Goal: Task Accomplishment & Management: Complete application form

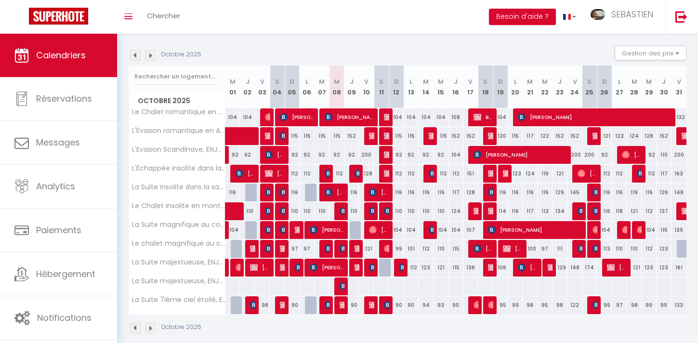
scroll to position [103, 0]
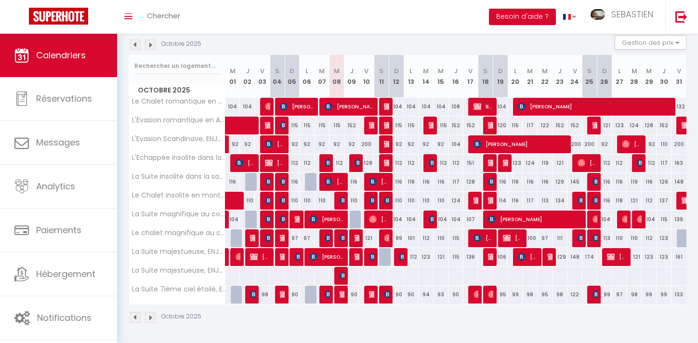
click at [371, 239] on div "121" at bounding box center [366, 238] width 15 height 18
type input "121"
type input "Ven 10 Octobre 2025"
type input "[PERSON_NAME] 11 Octobre 2025"
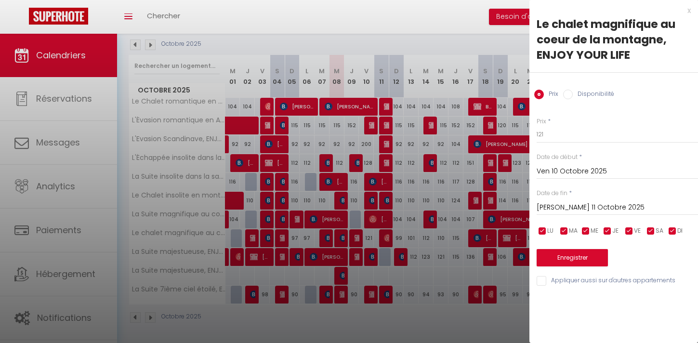
click at [569, 94] on input "Disponibilité" at bounding box center [568, 95] width 10 height 10
radio input "true"
radio input "false"
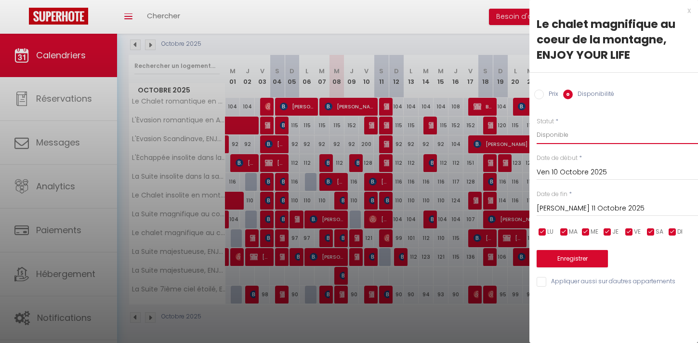
click at [562, 133] on select "Disponible Indisponible" at bounding box center [617, 135] width 161 height 18
select select "0"
click at [537, 126] on select "Disponible Indisponible" at bounding box center [617, 135] width 161 height 18
click at [578, 258] on button "Enregistrer" at bounding box center [572, 258] width 71 height 17
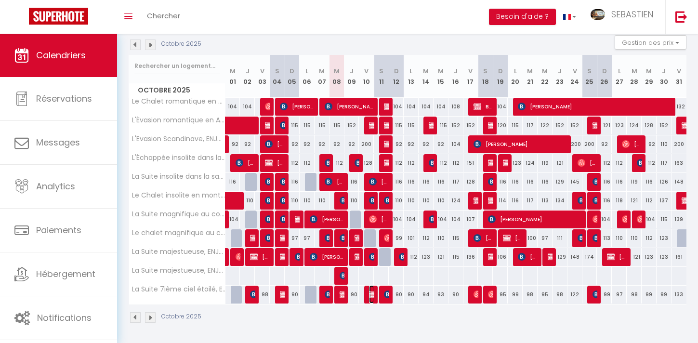
click at [372, 300] on span "[PERSON_NAME]" at bounding box center [371, 294] width 5 height 18
select select "OK"
select select "KO"
select select "0"
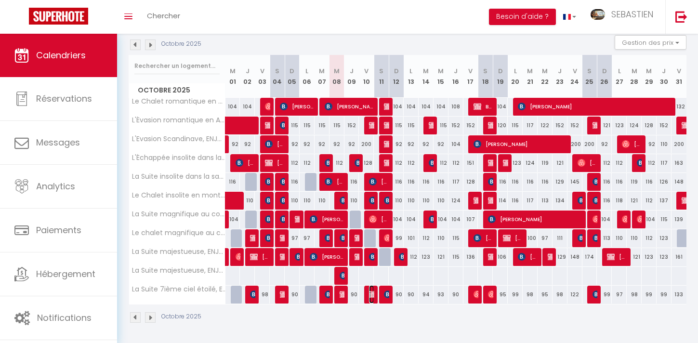
select select "1"
select select
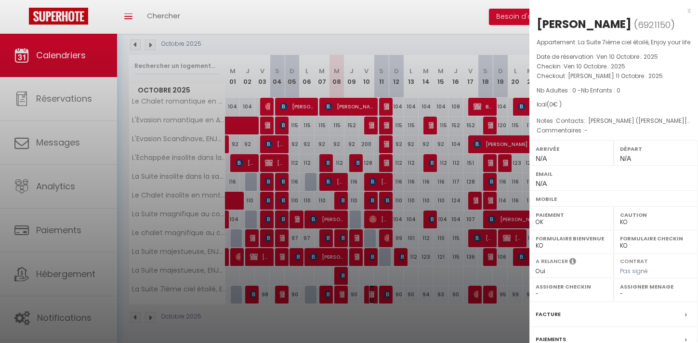
scroll to position [106, 0]
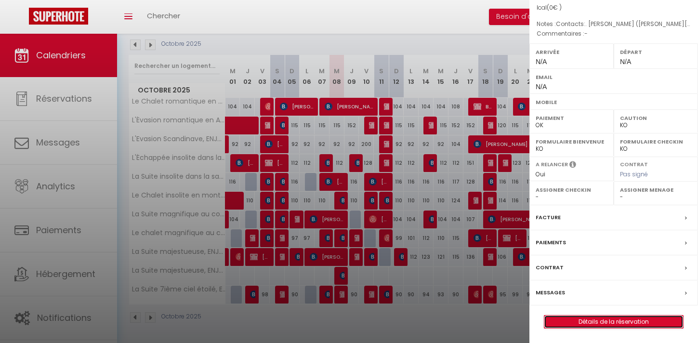
click at [612, 324] on link "Détails de la réservation" at bounding box center [613, 322] width 139 height 13
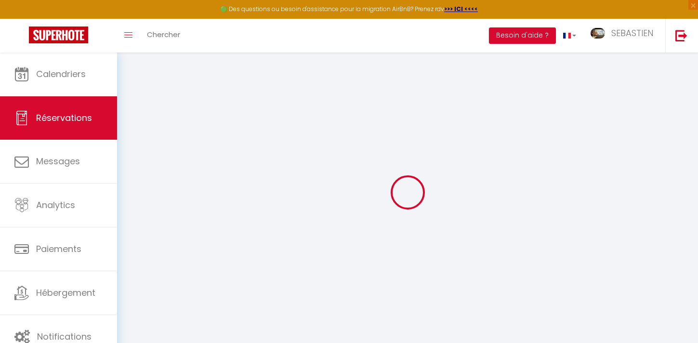
type input "[PERSON_NAME]"
type input "Haitreux"
select select
select select "64078"
select select "1"
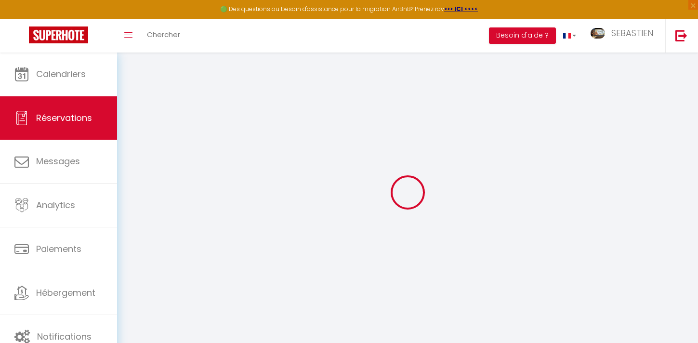
type input "Ven 10 Octobre 2025"
select select
type input "[PERSON_NAME] 11 Octobre 2025"
select select
type input "0"
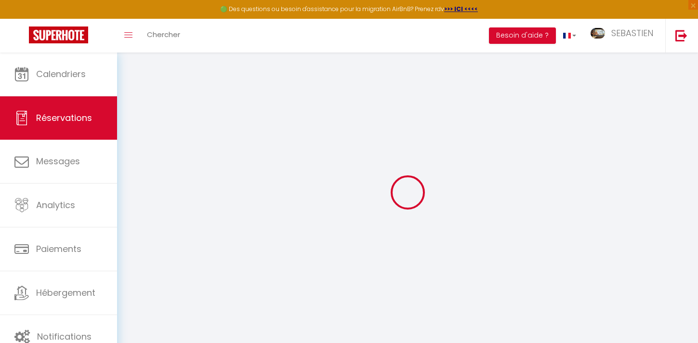
select select "12"
select select
checkbox input "false"
type input "0"
select select "73"
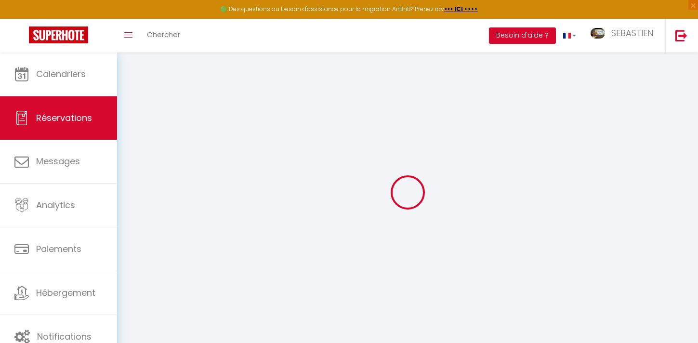
type input "0"
select select
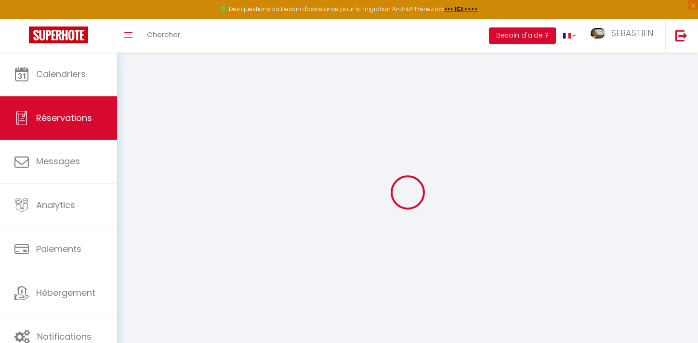
select select
select select "14"
checkbox input "false"
select select
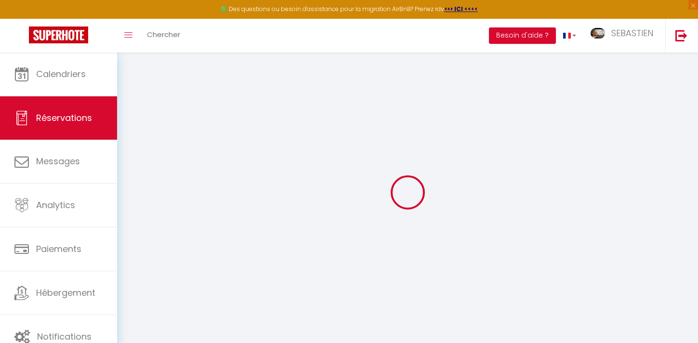
select select
checkbox input "false"
select select
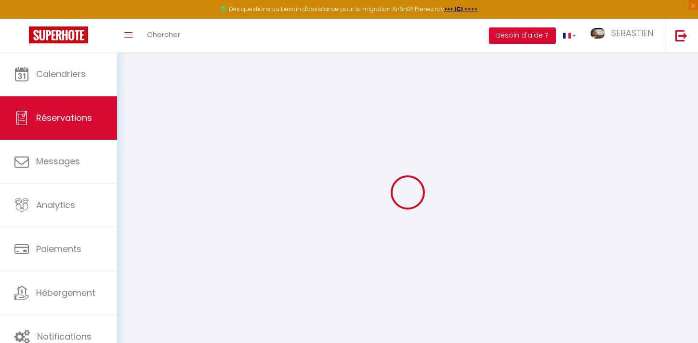
checkbox input "false"
type textarea "Contacts:. [PERSON_NAME] ([PERSON_NAME][EMAIL_ADDRESS][DOMAIN_NAME], 0622700378,"
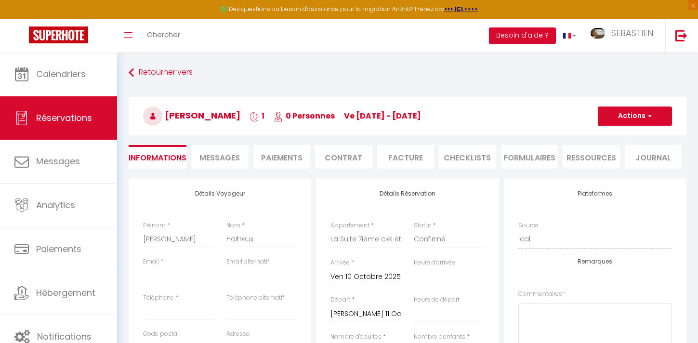
select select
checkbox input "false"
select select
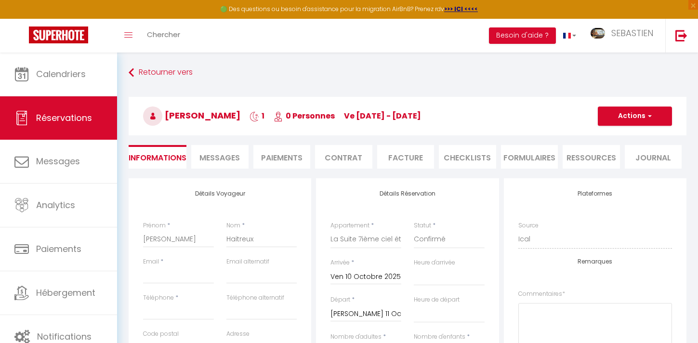
checkbox input "false"
select select
click at [166, 275] on input "Email client" at bounding box center [178, 274] width 71 height 17
paste input "[EMAIL_ADDRESS][DOMAIN_NAME]"
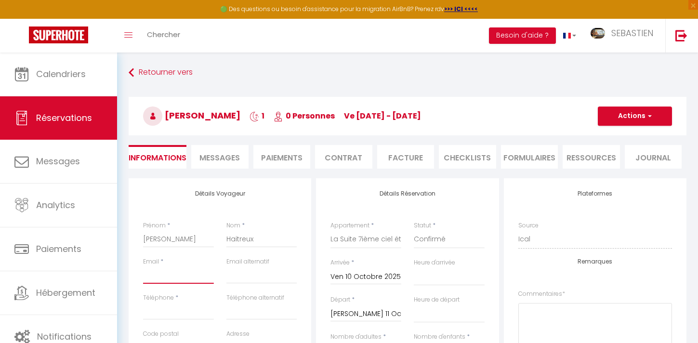
type input "[EMAIL_ADDRESS][DOMAIN_NAME]"
select select
checkbox input "false"
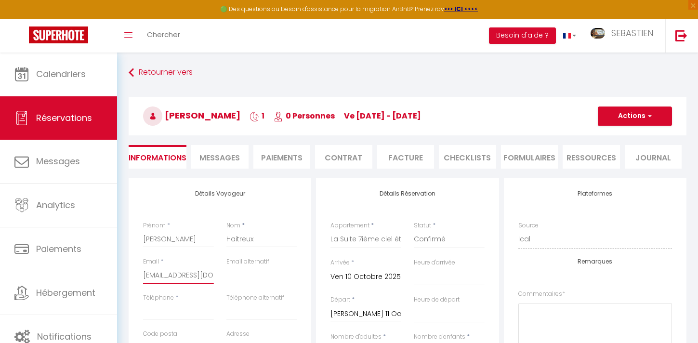
scroll to position [0, 0]
type input "[EMAIL_ADDRESS][DOMAIN_NAME]"
click at [162, 312] on input "Téléphone" at bounding box center [178, 311] width 71 height 17
paste input "0622700378"
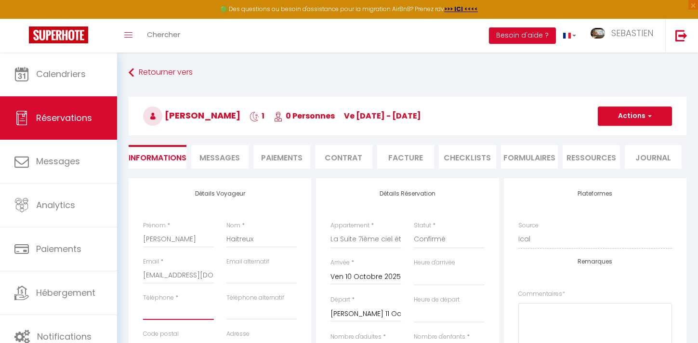
type input "0622700378"
select select
checkbox input "false"
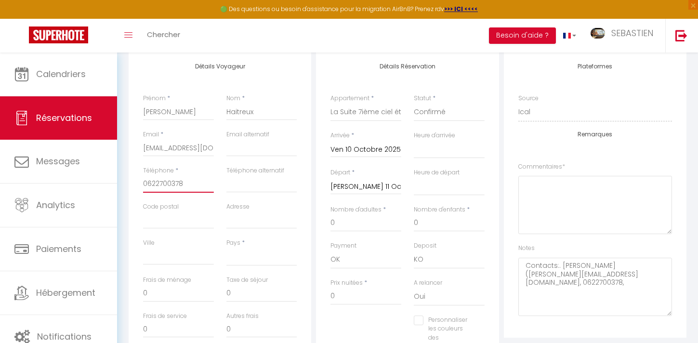
scroll to position [133, 0]
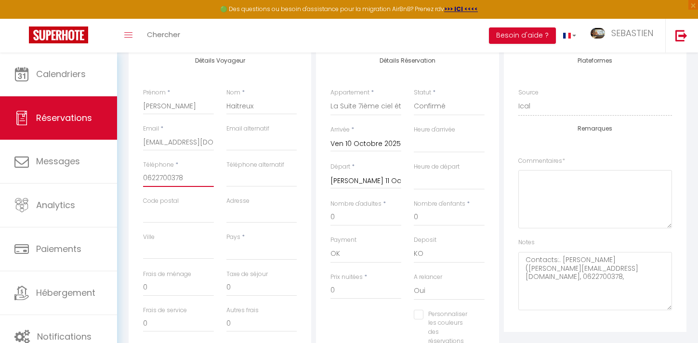
type input "0622700378"
click at [241, 251] on select "[GEOGRAPHIC_DATA] [GEOGRAPHIC_DATA] [GEOGRAPHIC_DATA] [GEOGRAPHIC_DATA] [GEOGRA…" at bounding box center [261, 251] width 71 height 18
select select "FR"
click at [226, 242] on select "[GEOGRAPHIC_DATA] [GEOGRAPHIC_DATA] [GEOGRAPHIC_DATA] [GEOGRAPHIC_DATA] [GEOGRA…" at bounding box center [261, 251] width 71 height 18
select select
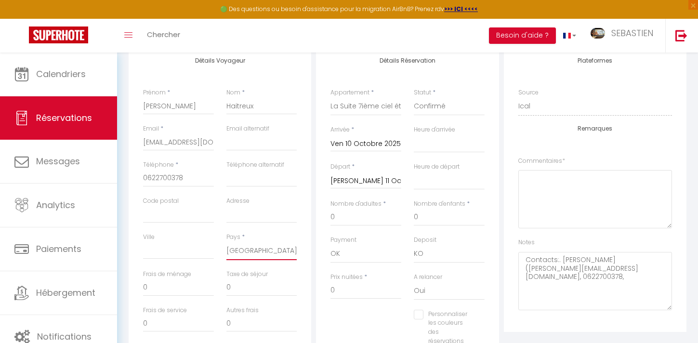
select select
checkbox input "false"
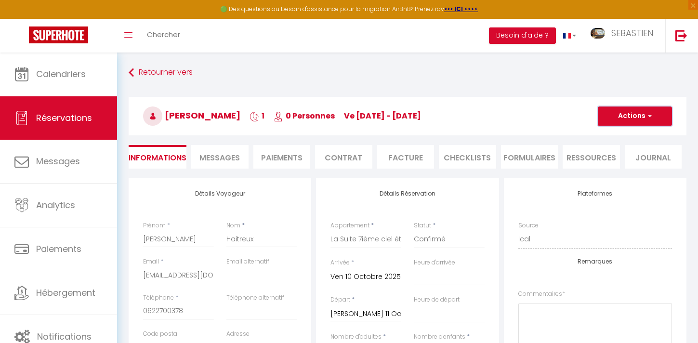
click at [654, 123] on button "Actions" at bounding box center [635, 115] width 74 height 19
click at [629, 133] on link "Enregistrer" at bounding box center [625, 137] width 76 height 13
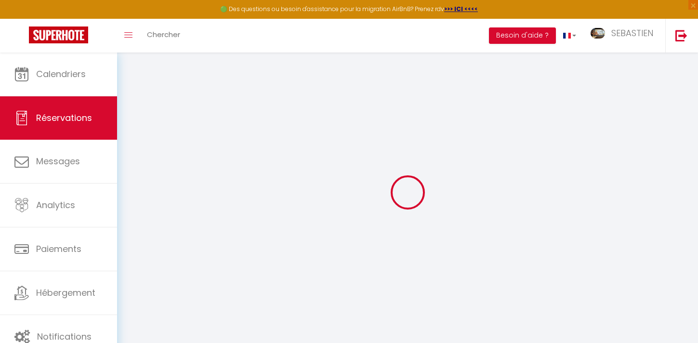
select select "not_cancelled"
